Goal: Transaction & Acquisition: Purchase product/service

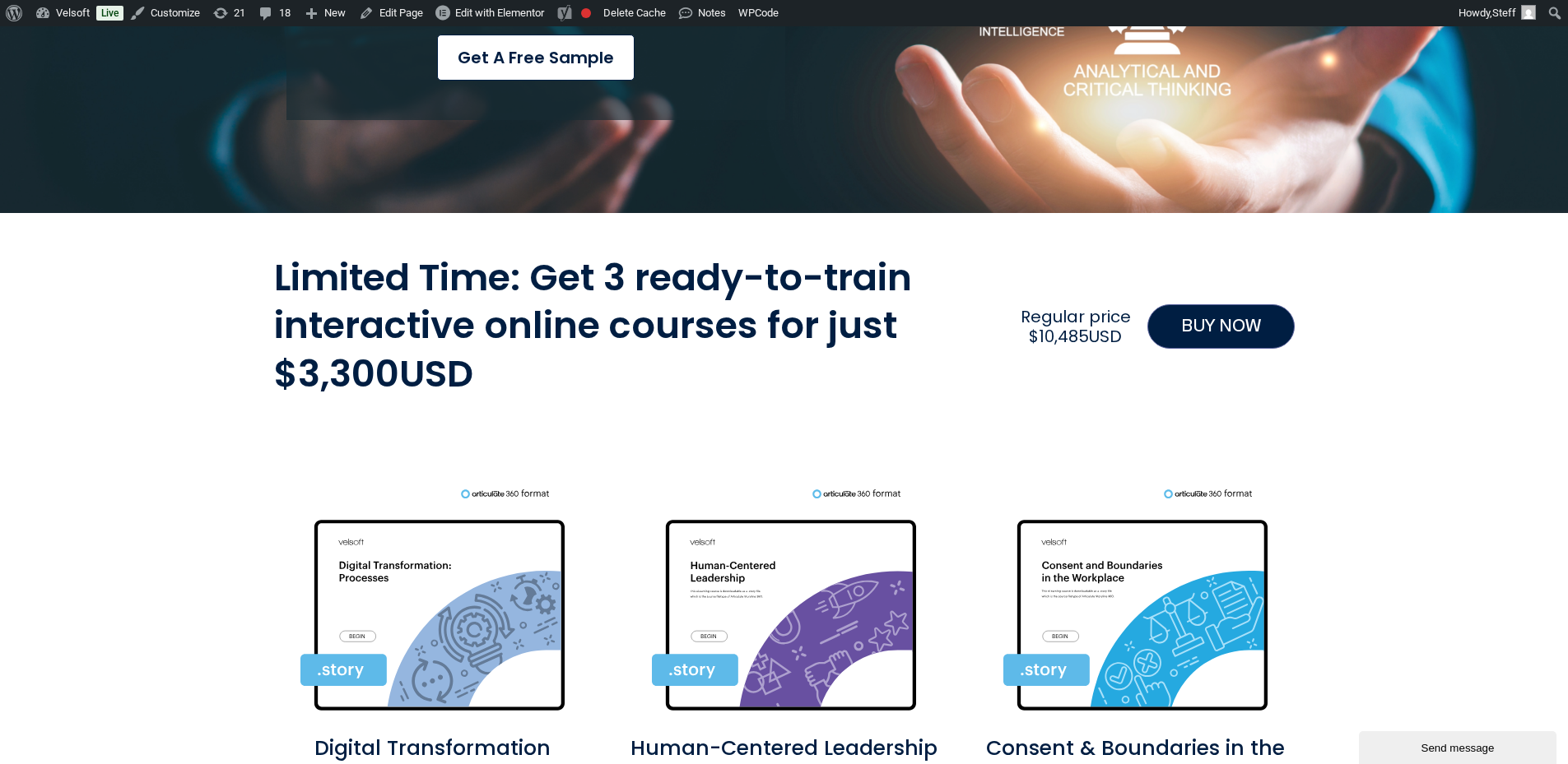
scroll to position [559, 0]
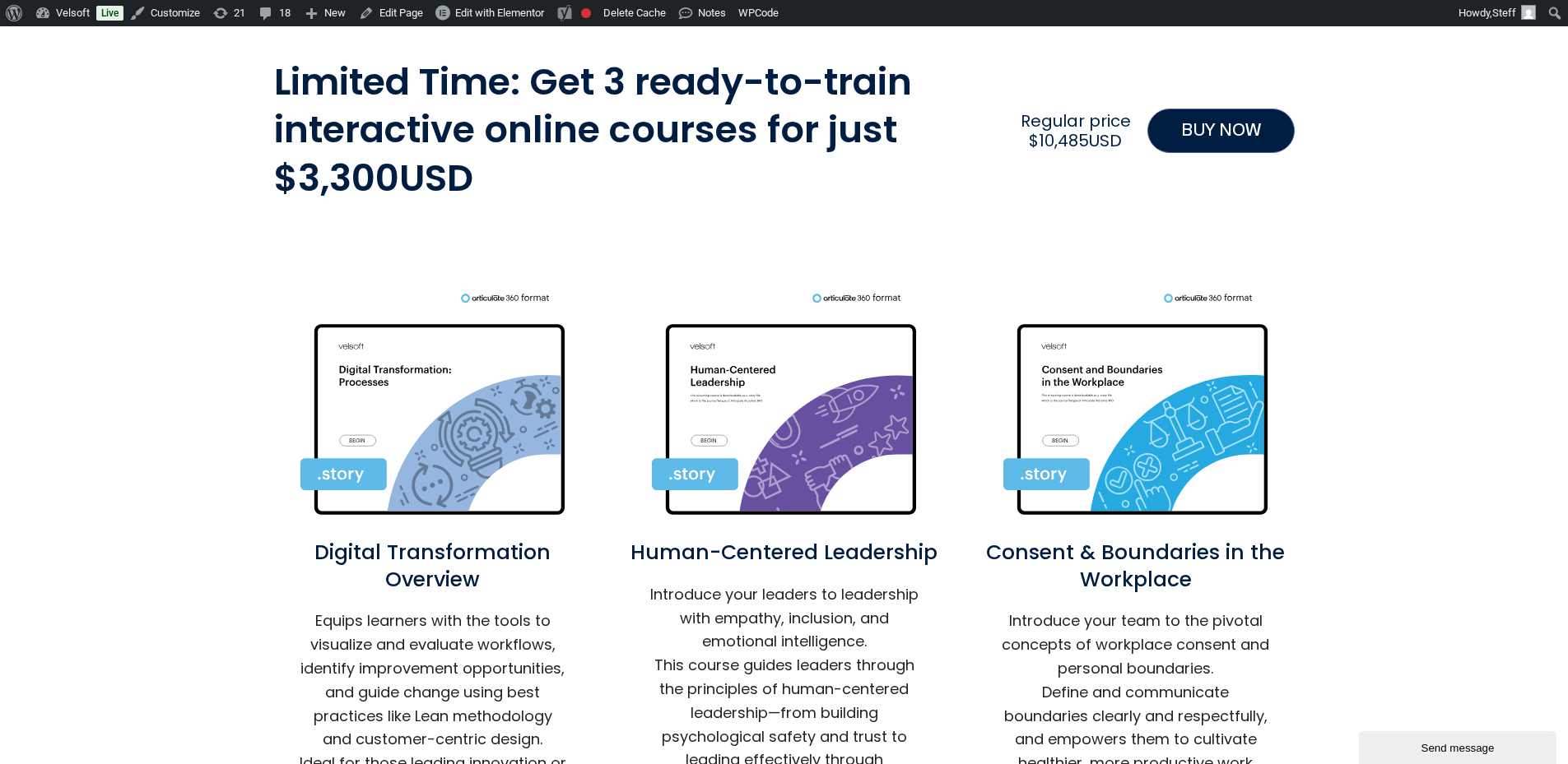
click at [447, 387] on img at bounding box center [433, 407] width 265 height 230
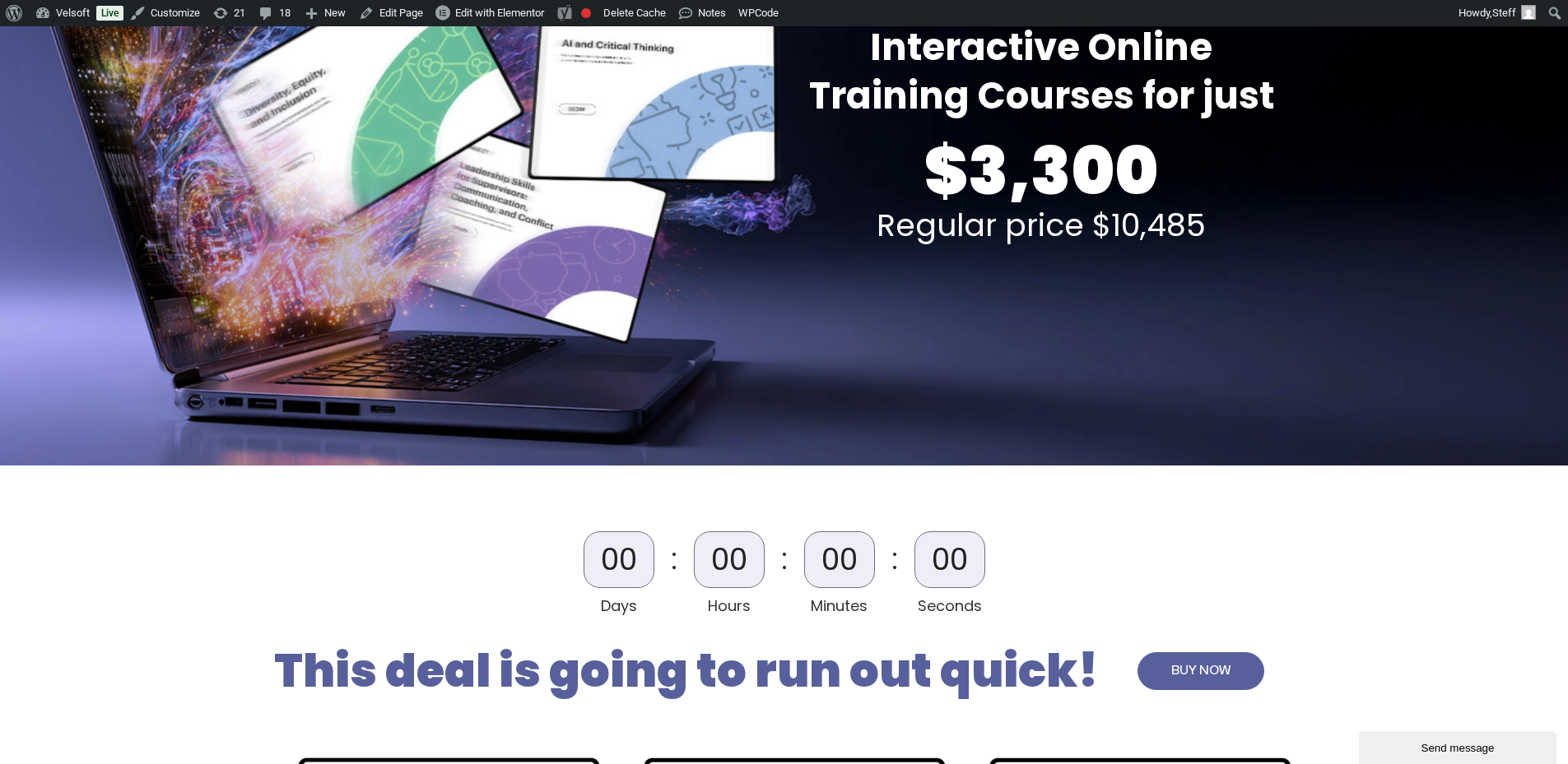
scroll to position [329, 0]
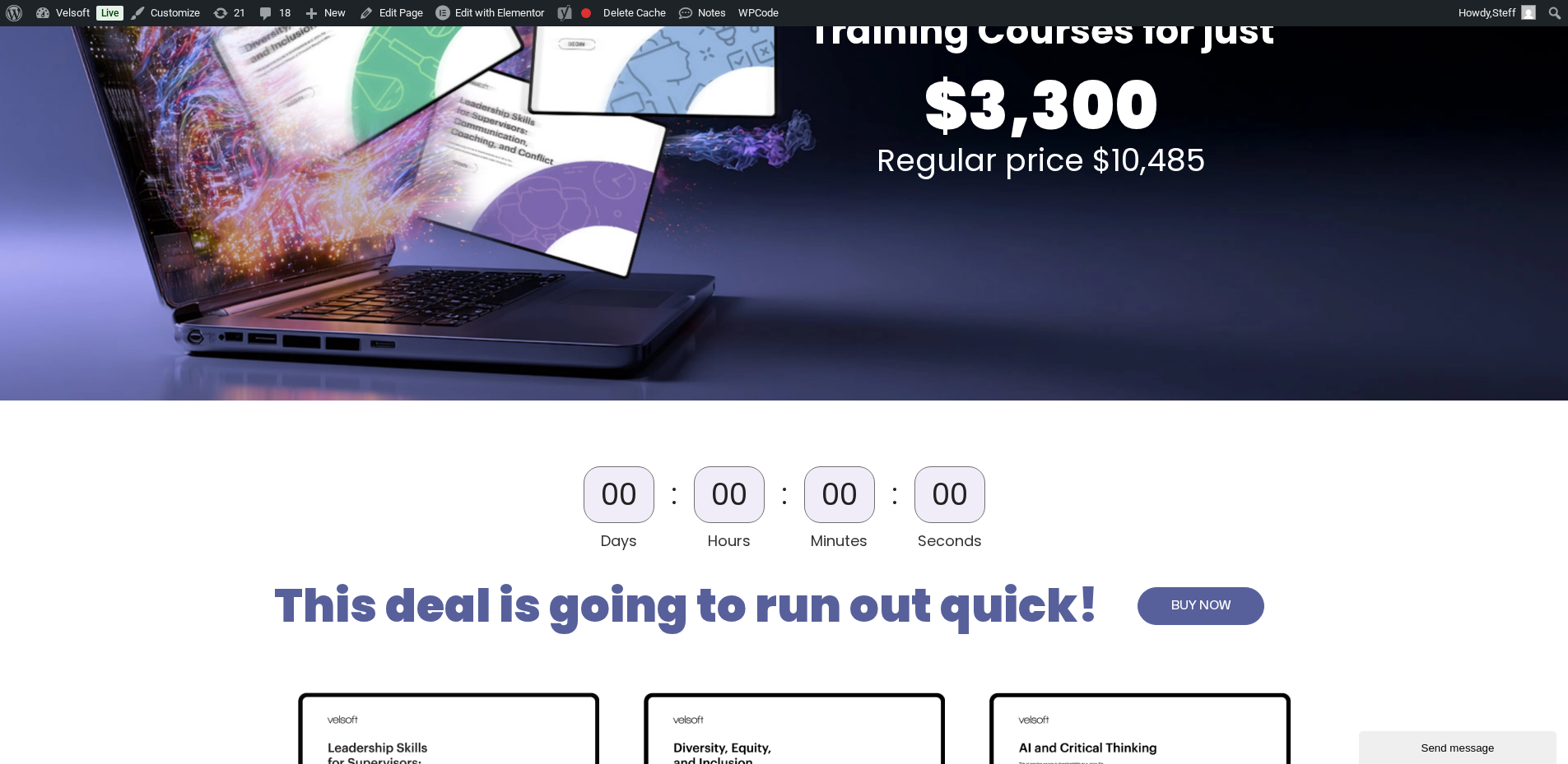
click at [1193, 597] on span "BUY NOW" at bounding box center [1200, 606] width 59 height 19
click at [1205, 603] on span "BUY NOW" at bounding box center [1200, 606] width 59 height 19
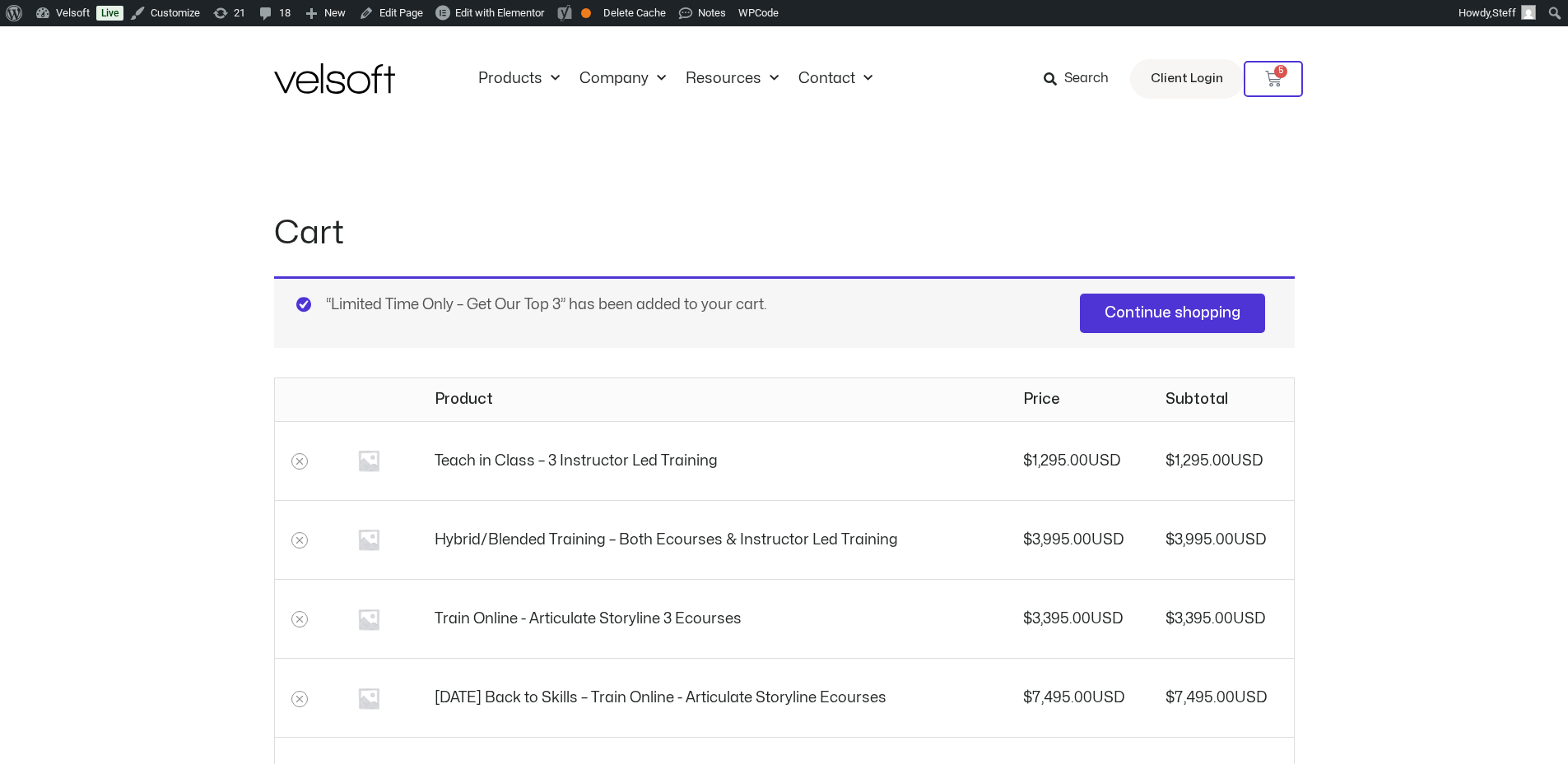
click at [297, 461] on icon "Remove Teach in Class - 3 Instructor Led Training from cart" at bounding box center [299, 462] width 12 height 12
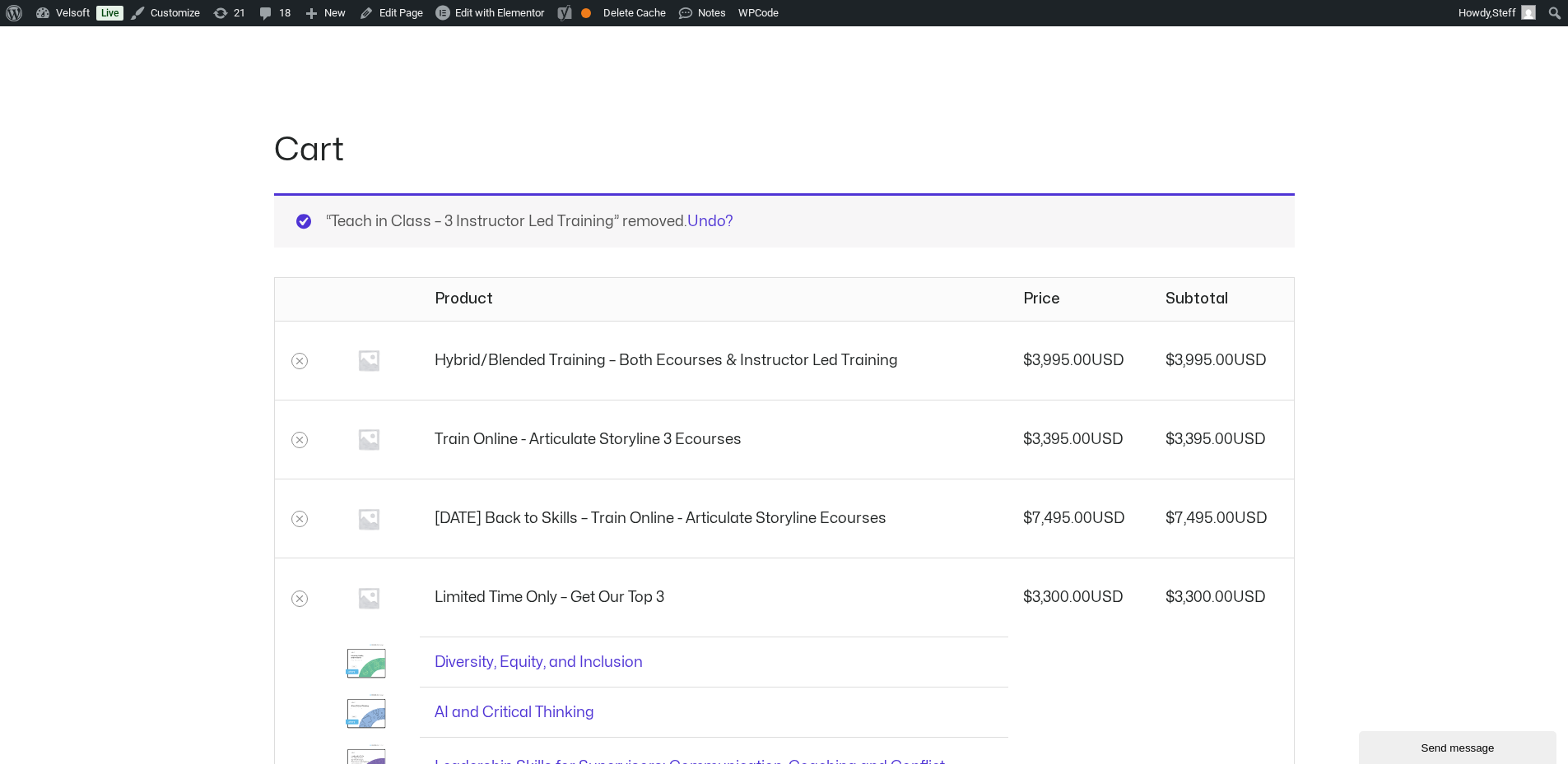
scroll to position [194, 0]
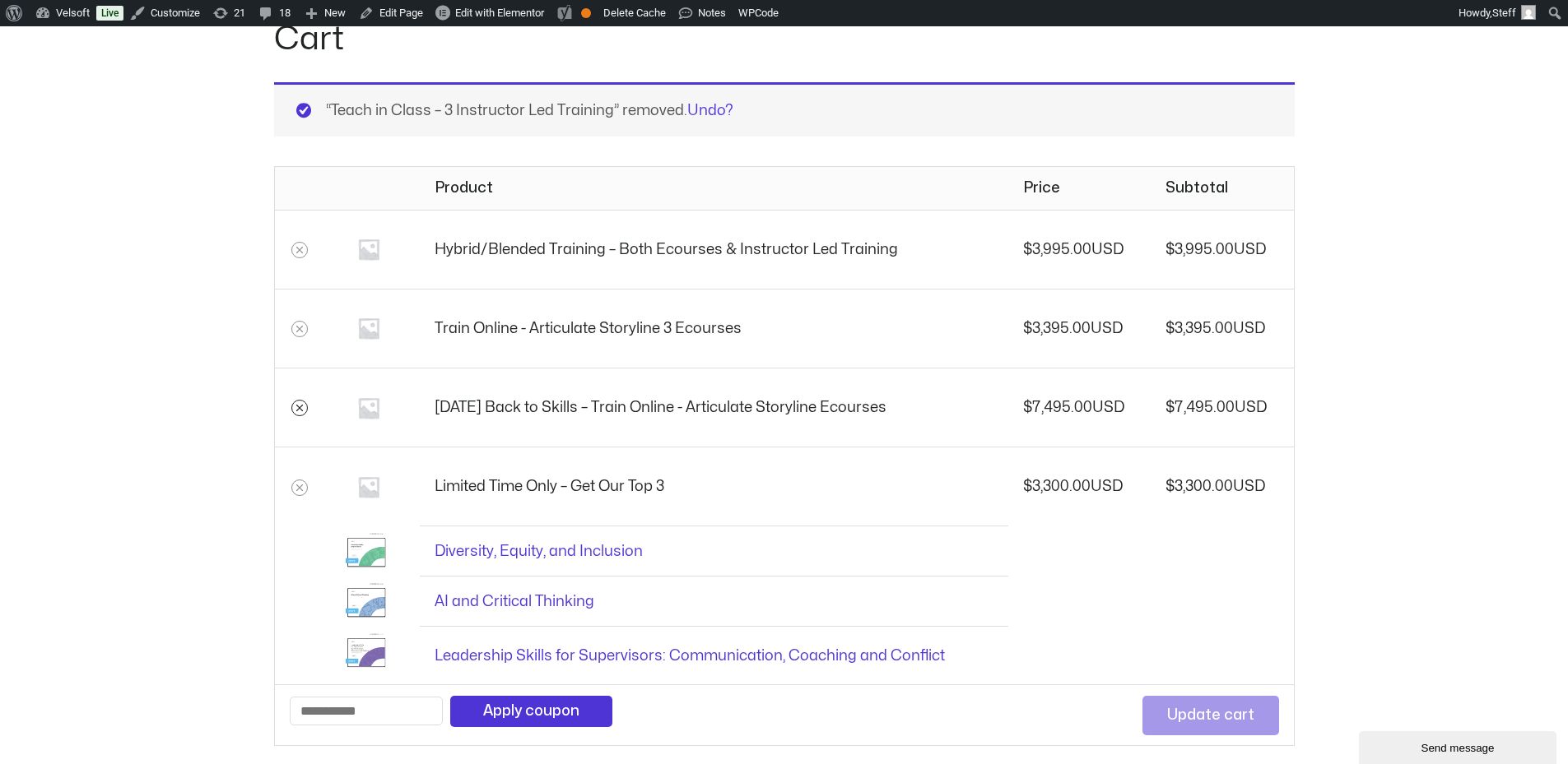
click at [303, 407] on icon "Remove August 2025 Back to Skills - Train Online -​ Articulate Storyline Ecours…" at bounding box center [299, 408] width 12 height 12
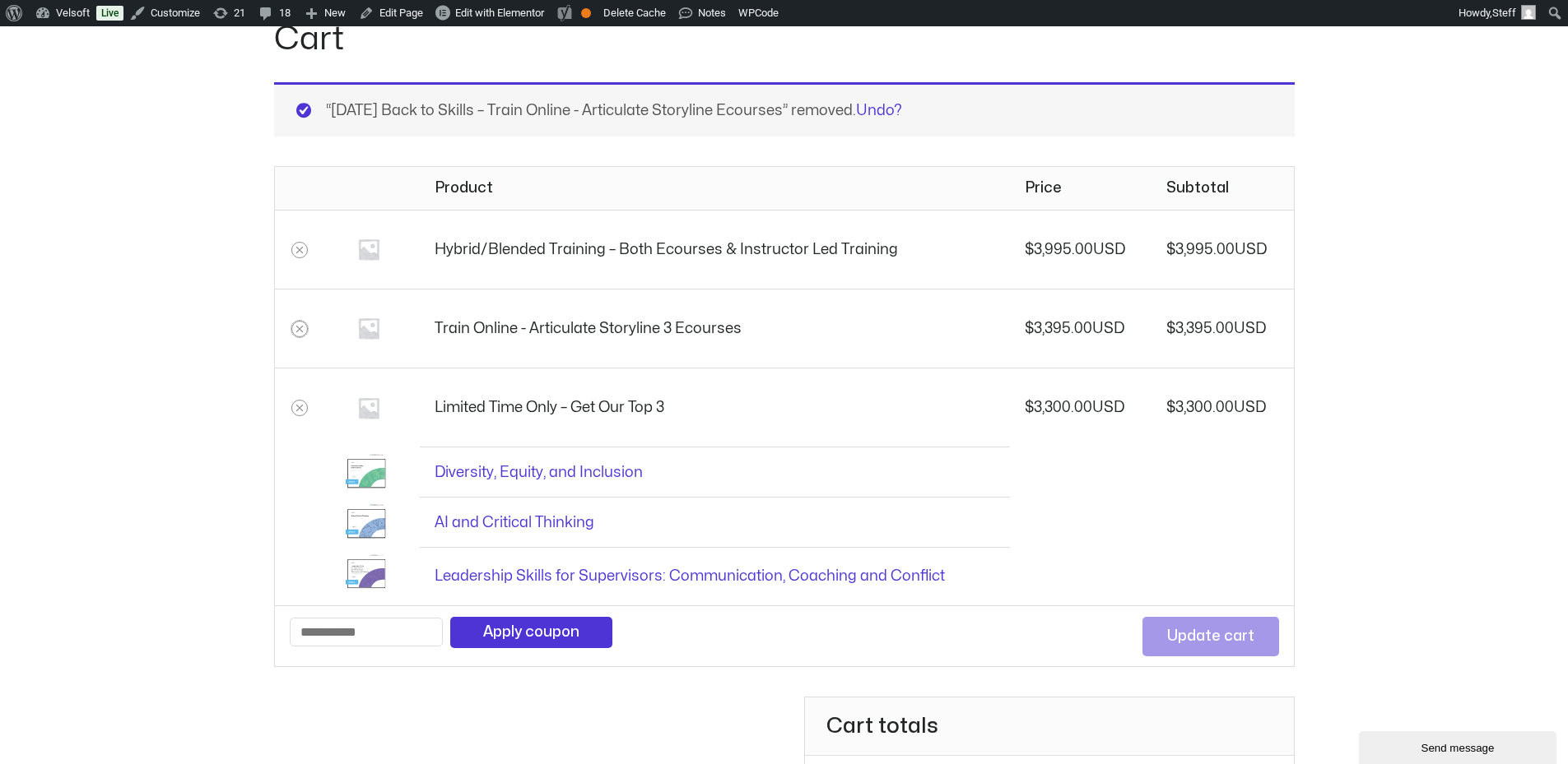
click at [303, 325] on icon "Remove Train Online -​ Articulate Storyline 3 Ecourses from cart" at bounding box center [299, 329] width 12 height 12
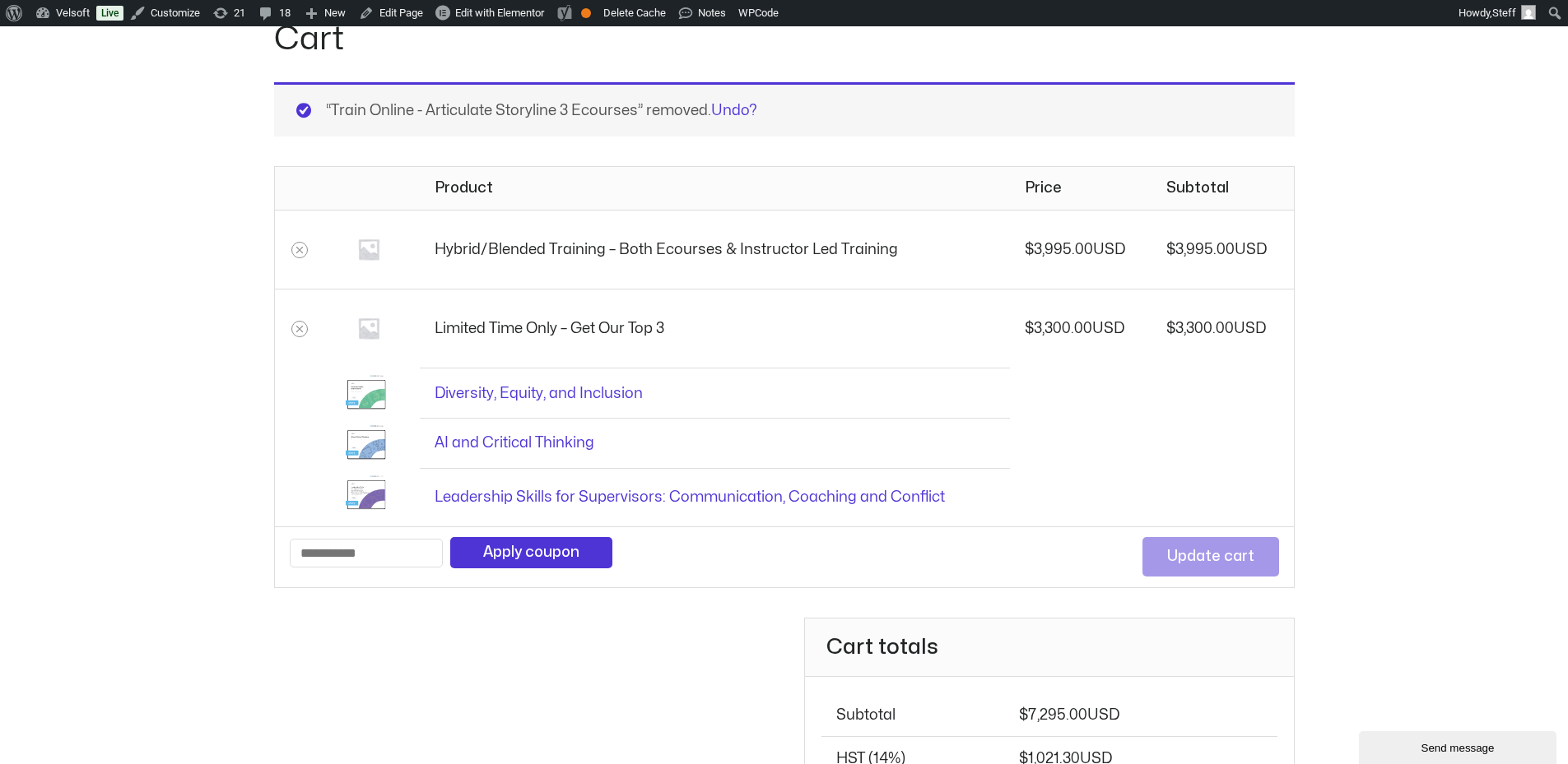
click at [305, 242] on td at bounding box center [299, 248] width 50 height 79
click at [297, 249] on icon "Remove Hybrid/Blended Training​ - Both Ecourses & Instructor Led Training from …" at bounding box center [299, 250] width 12 height 12
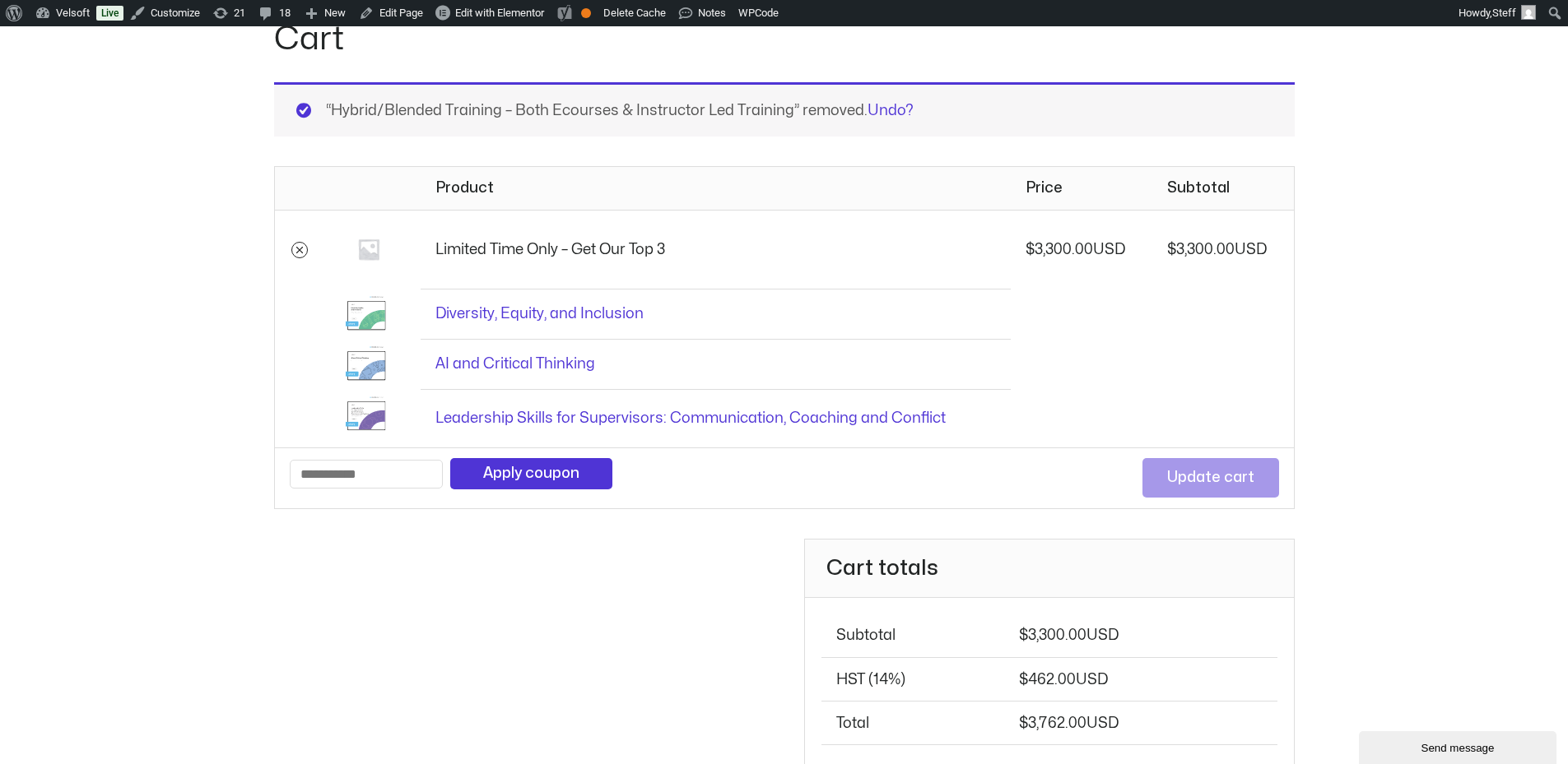
click at [302, 253] on icon "Remove Limited Time Only - Get Our Top 3 from cart" at bounding box center [299, 250] width 12 height 12
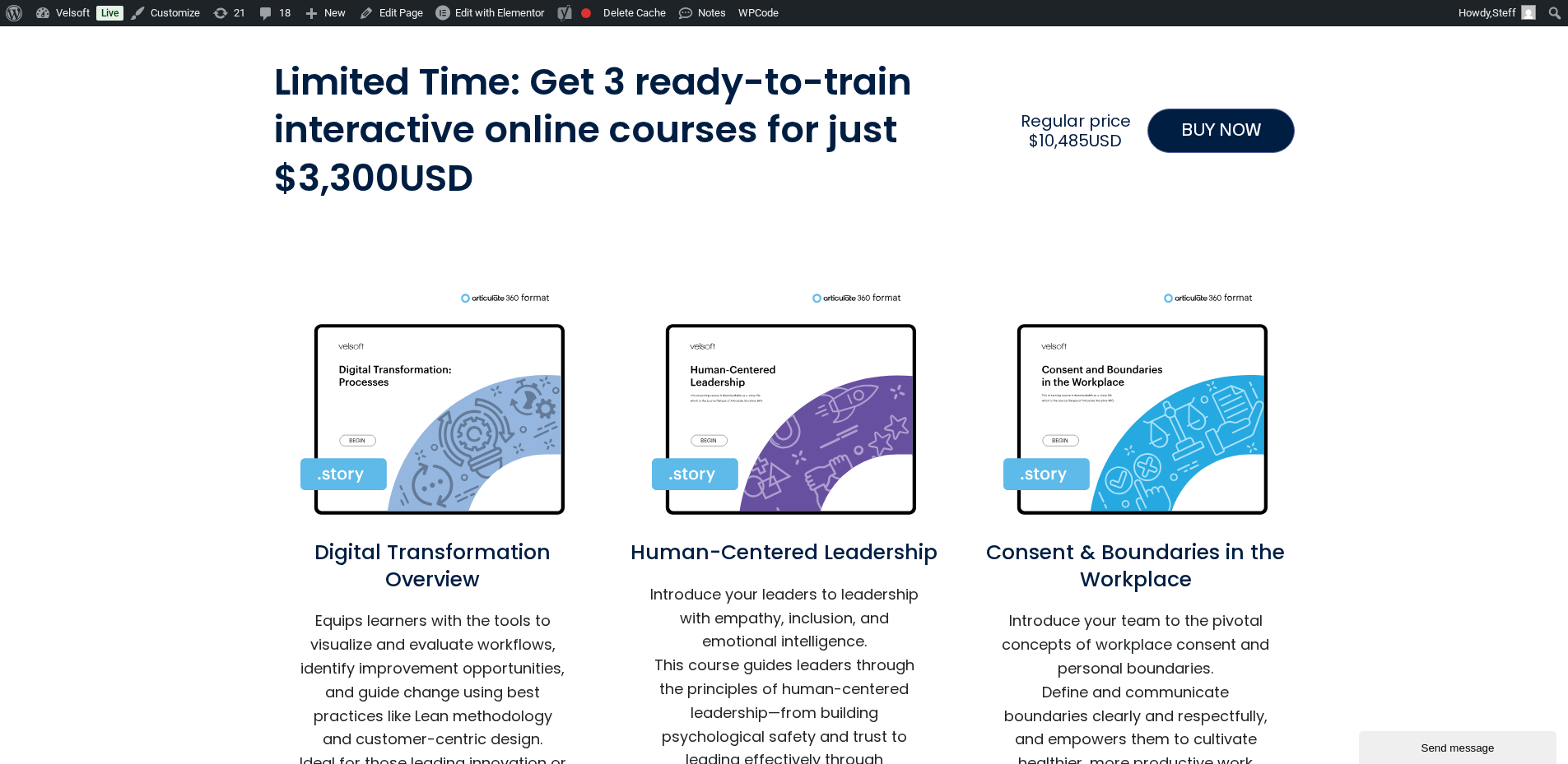
drag, startPoint x: 836, startPoint y: 382, endPoint x: 795, endPoint y: 387, distance: 41.3
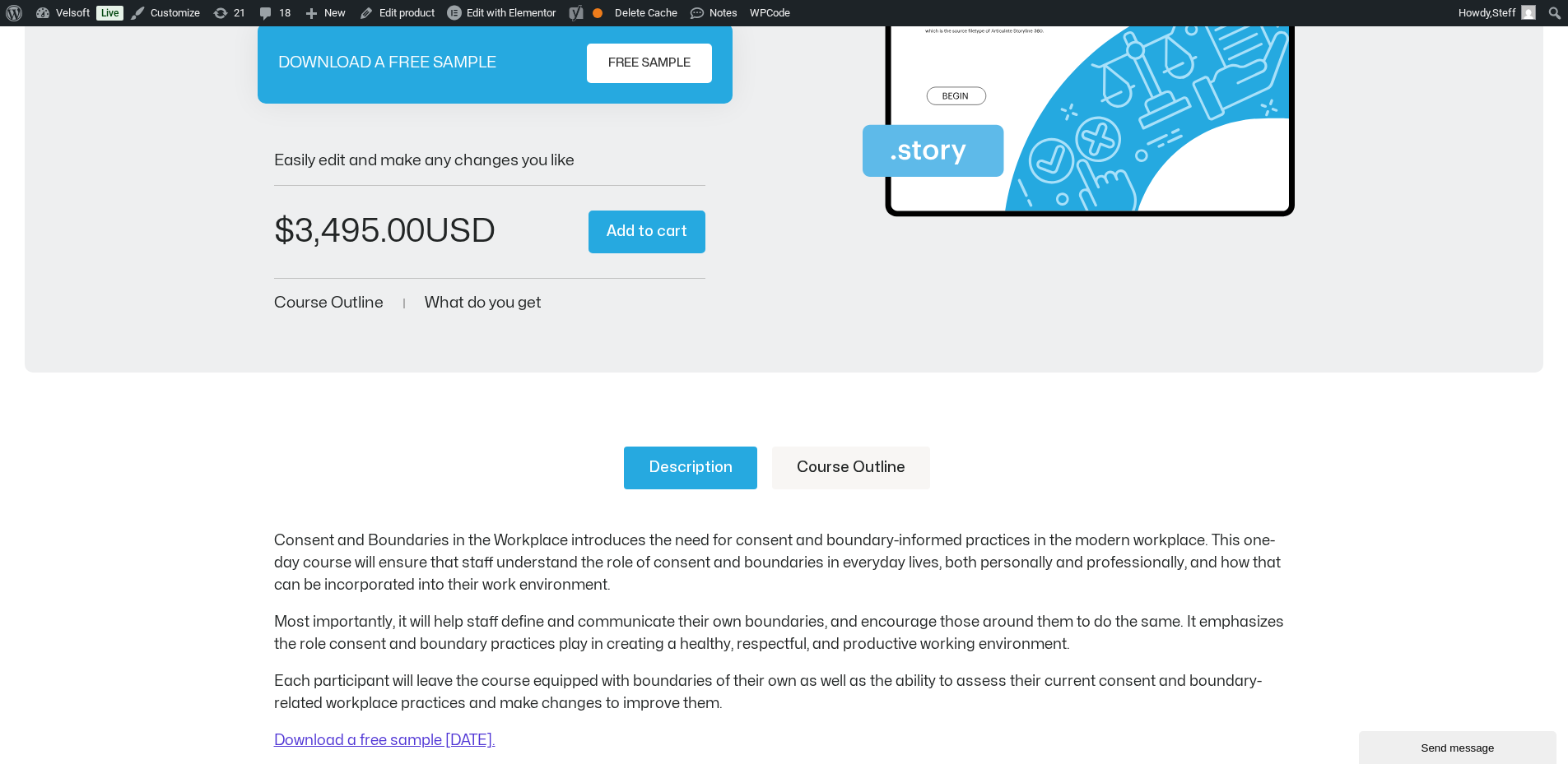
scroll to position [411, 0]
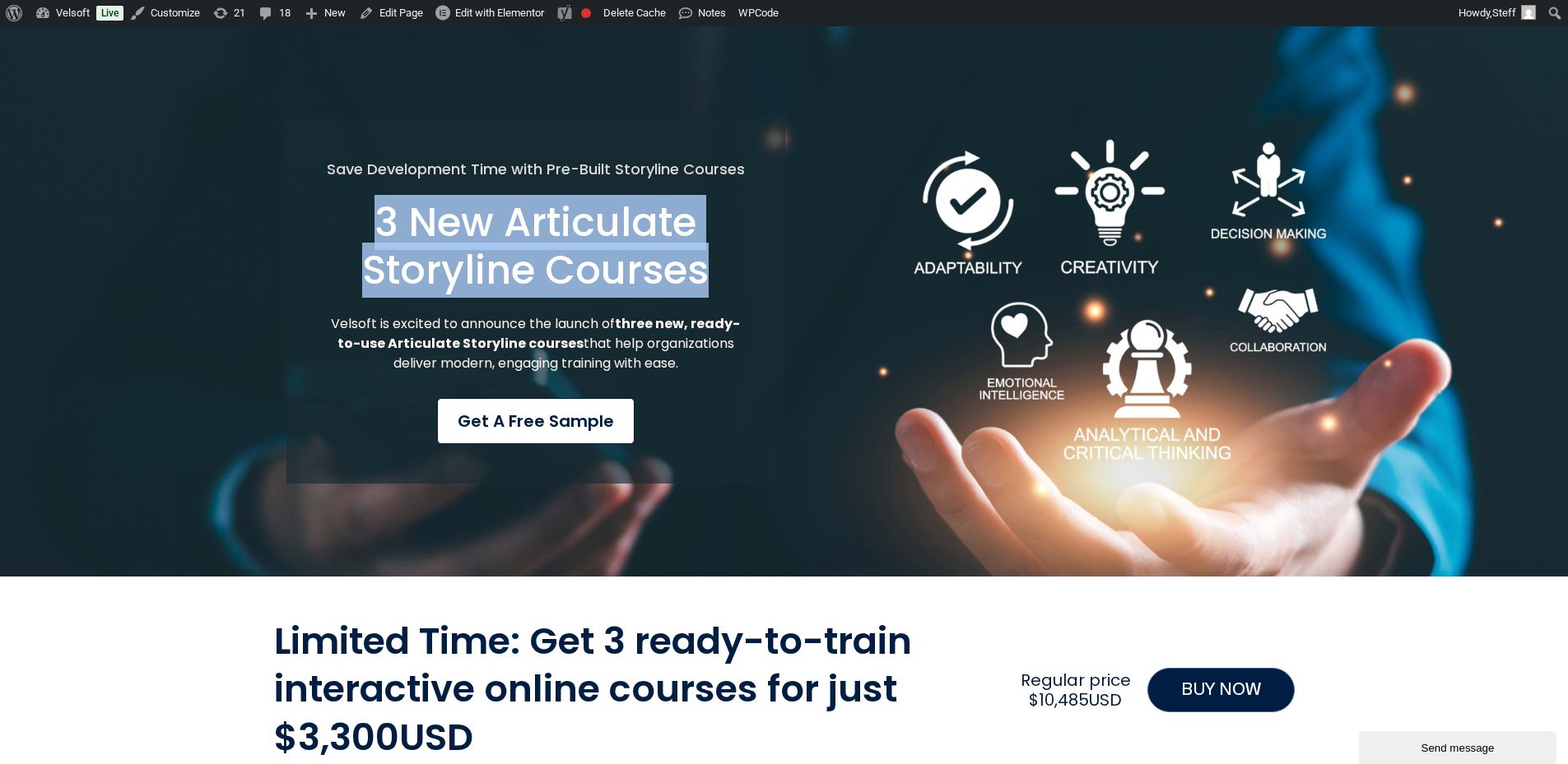
drag, startPoint x: 376, startPoint y: 215, endPoint x: 719, endPoint y: 267, distance: 346.9
click at [719, 267] on h1 "3 New Articulate Storyline Courses" at bounding box center [535, 246] width 420 height 95
drag, startPoint x: 702, startPoint y: 267, endPoint x: 593, endPoint y: 266, distance: 109.0
copy h1 "3 New Articulate Storyline Courses"
